Goal: Information Seeking & Learning: Learn about a topic

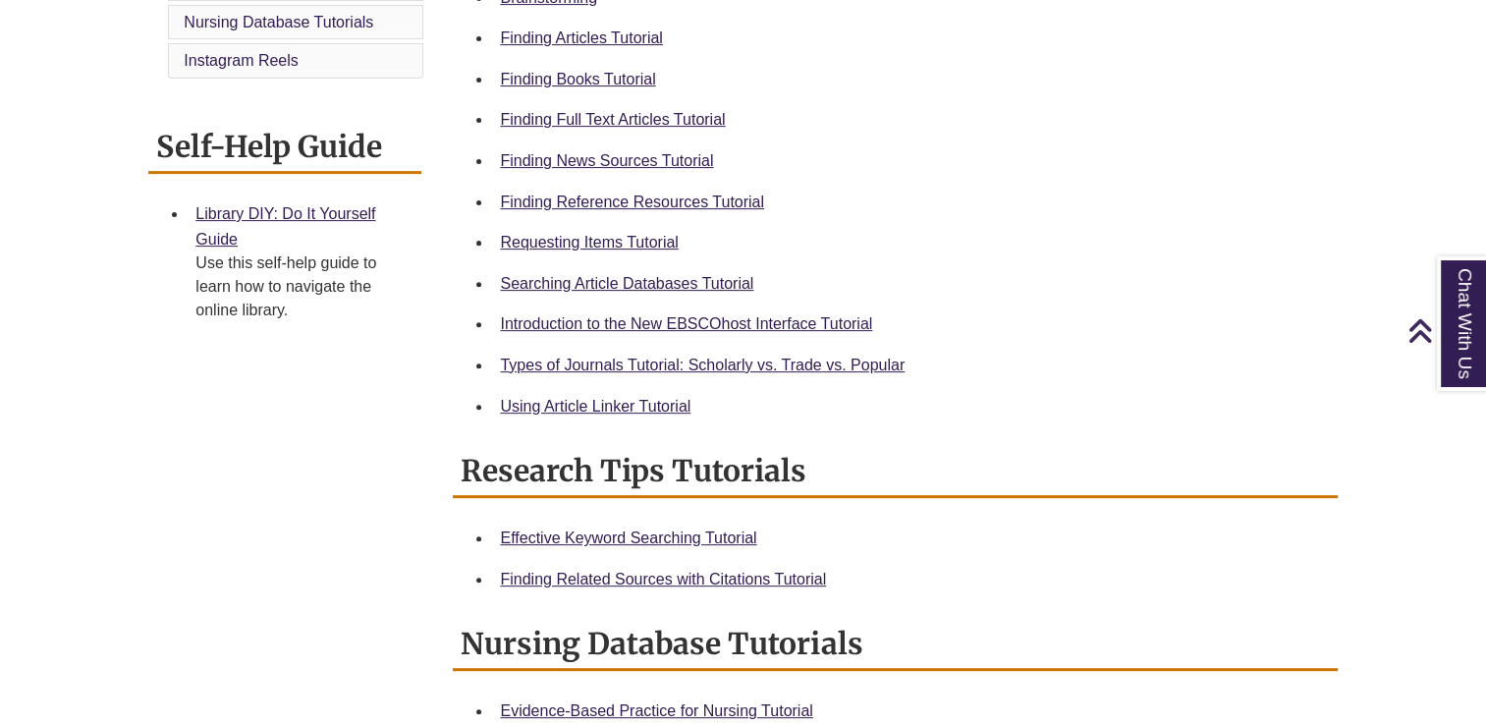
scroll to position [491, 0]
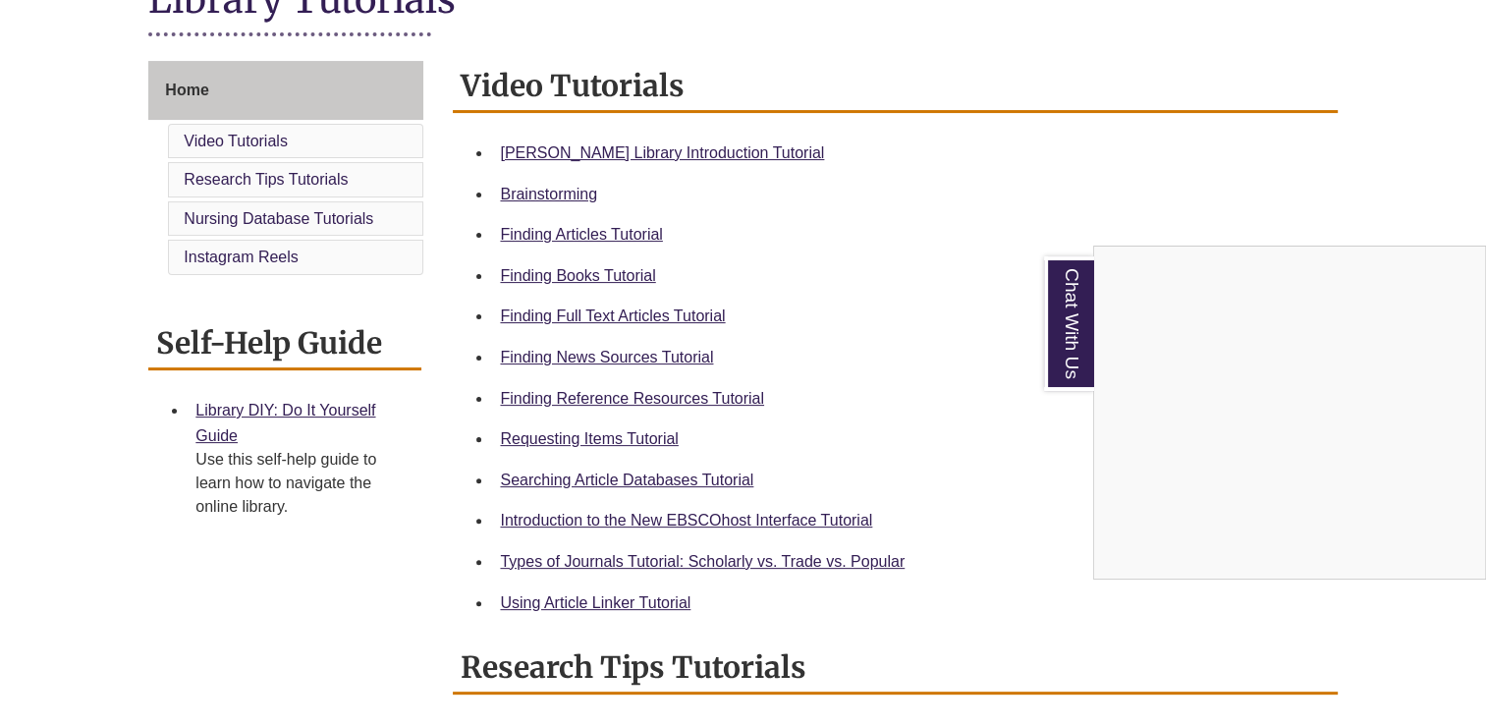
click at [652, 149] on div "Chat With Us" at bounding box center [743, 362] width 1486 height 725
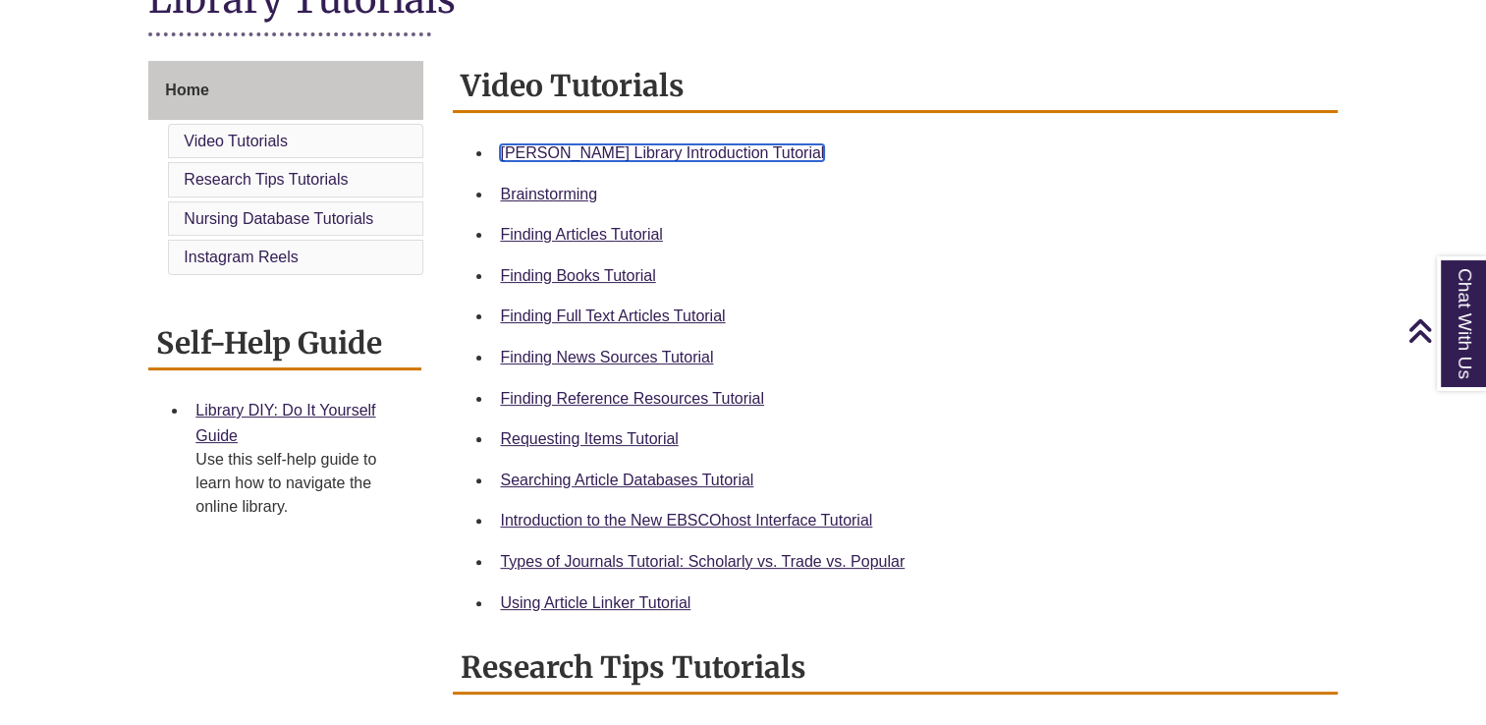
click at [658, 159] on link "Berntsen Library Introduction Tutorial" at bounding box center [662, 152] width 324 height 17
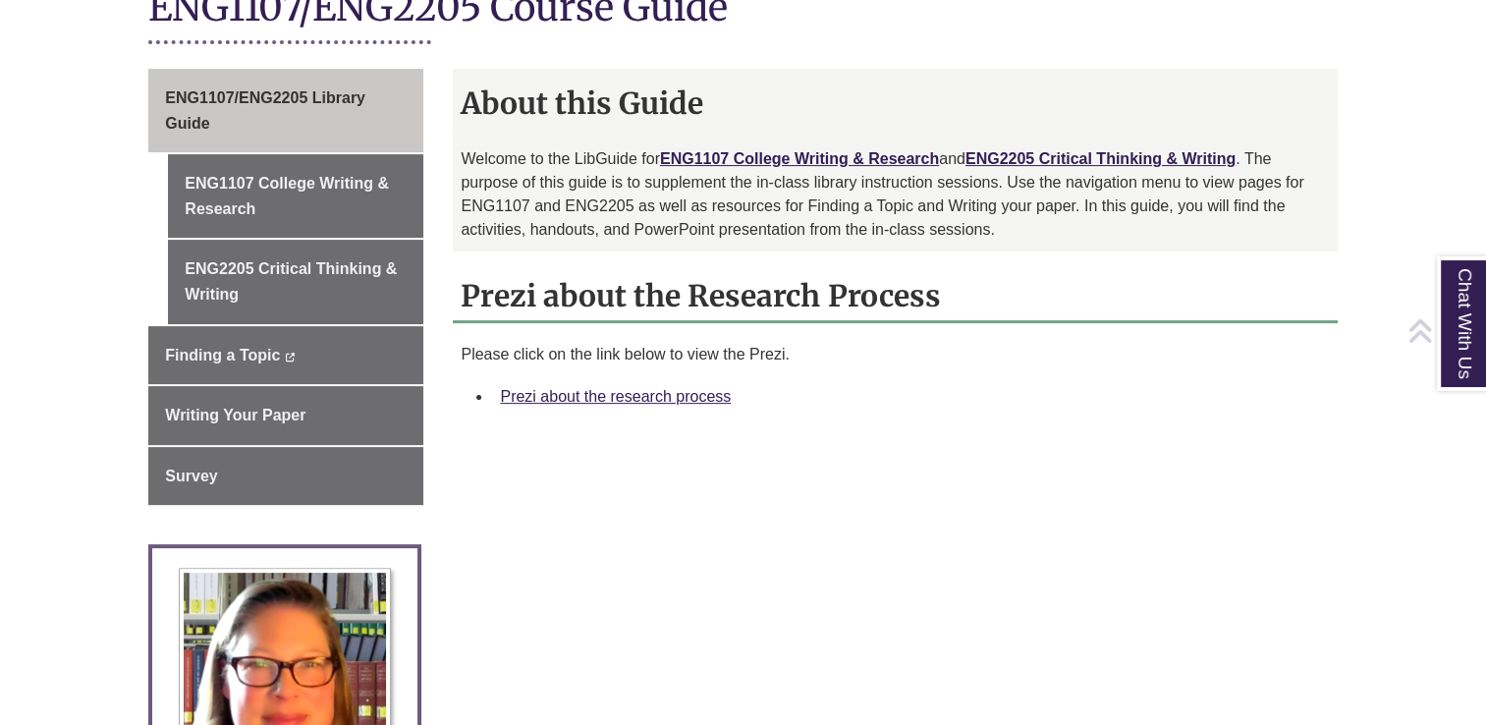
scroll to position [491, 0]
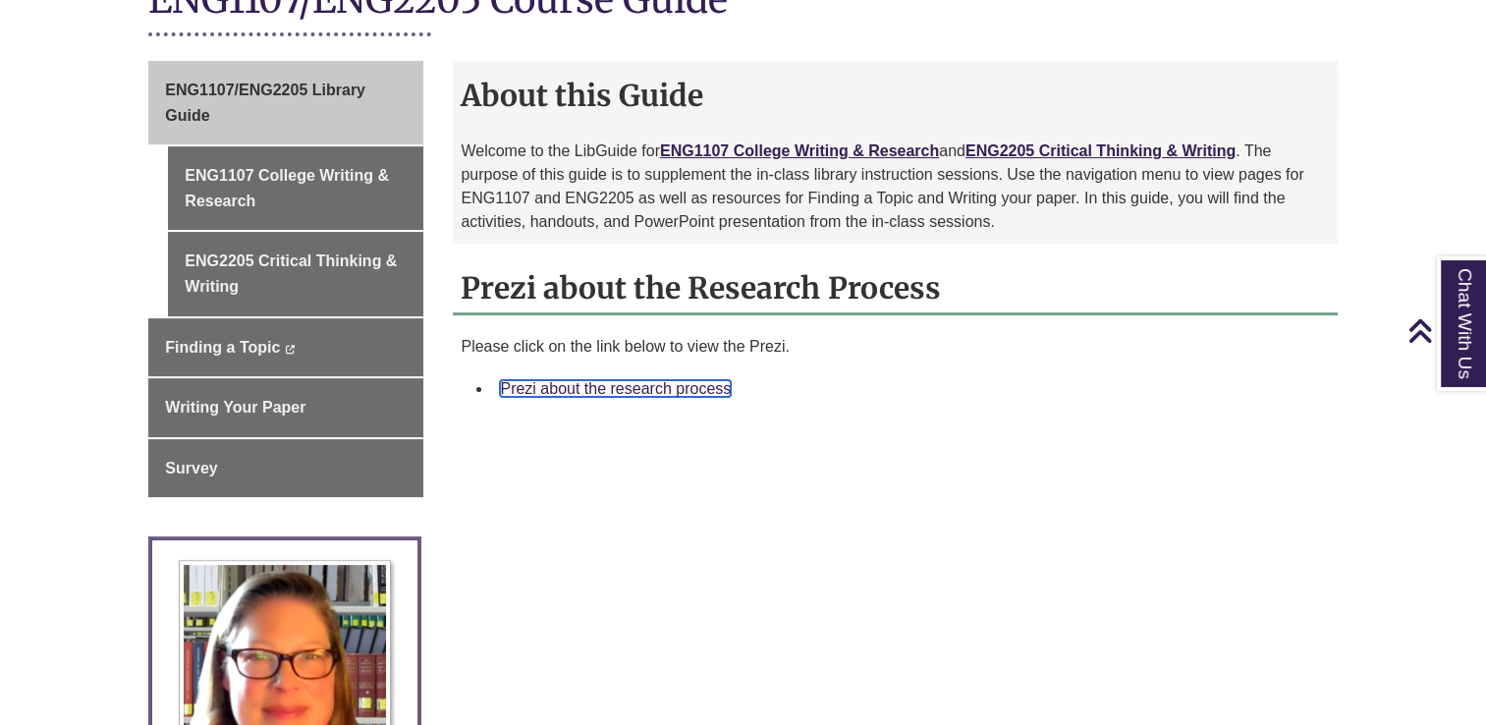
click at [674, 385] on link "Prezi about the research process" at bounding box center [615, 388] width 231 height 17
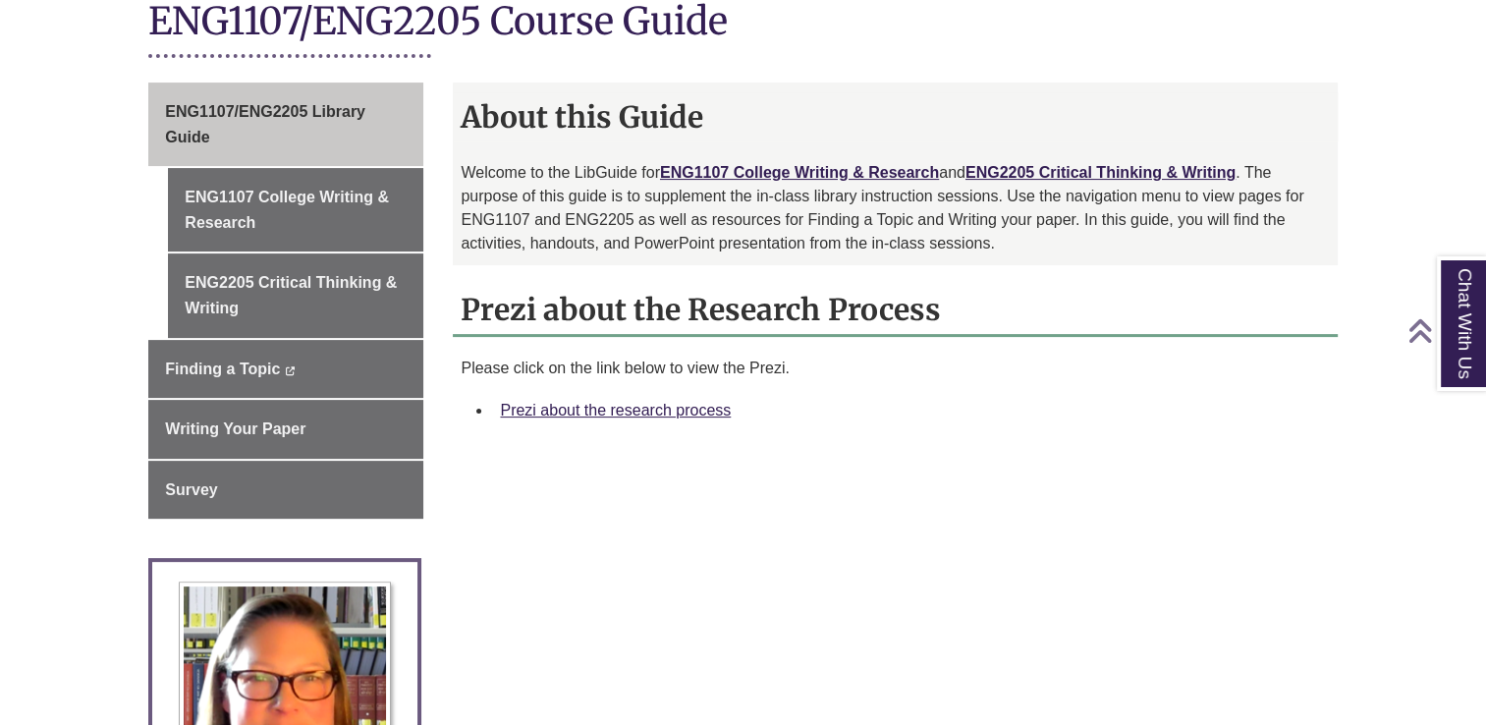
scroll to position [491, 0]
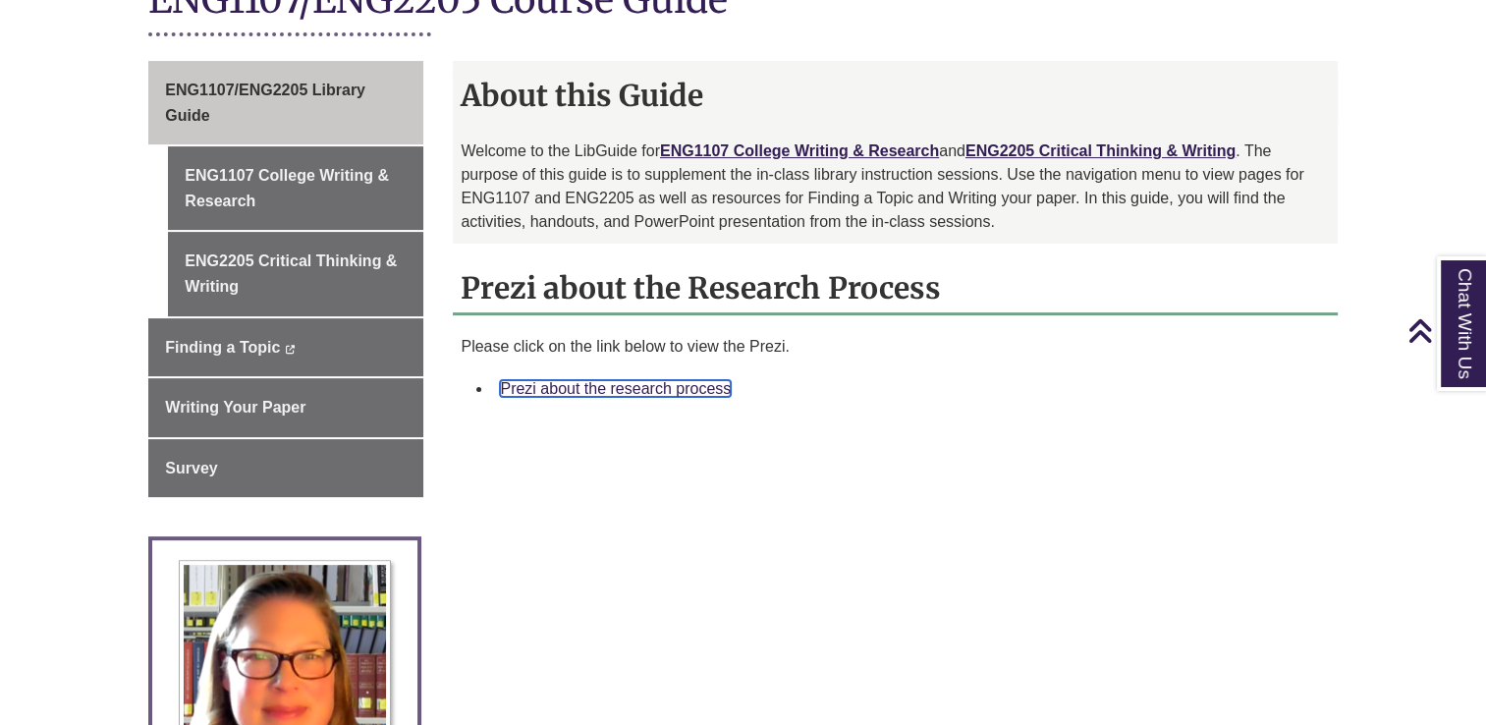
click at [617, 391] on link "Prezi about the research process" at bounding box center [615, 388] width 231 height 17
